Goal: Information Seeking & Learning: Learn about a topic

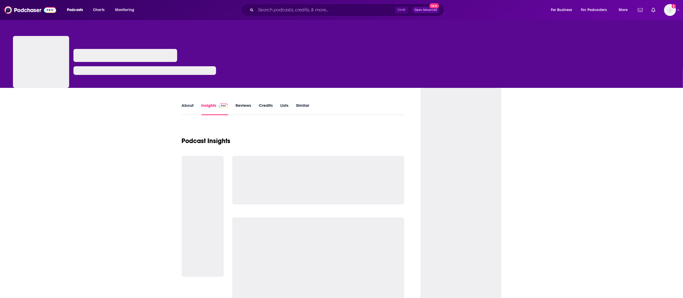
click at [271, 10] on input "Search podcasts, credits, & more..." at bounding box center [325, 10] width 139 height 9
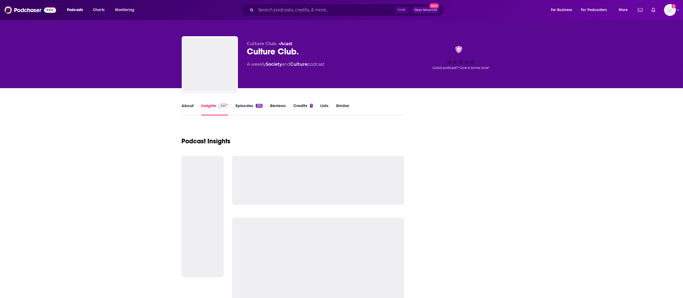
type input "The [PERSON_NAME] Podcast"
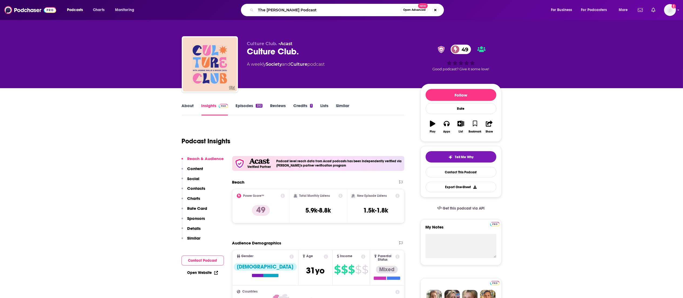
click at [346, 11] on input "The [PERSON_NAME] Podcast" at bounding box center [328, 10] width 145 height 9
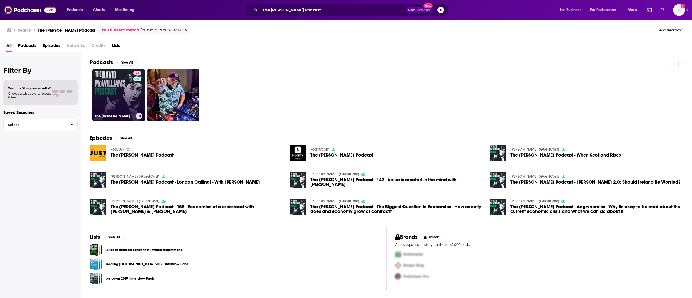
click at [124, 100] on link "78 The [PERSON_NAME] Podcast" at bounding box center [118, 95] width 52 height 52
